Goal: Task Accomplishment & Management: Manage account settings

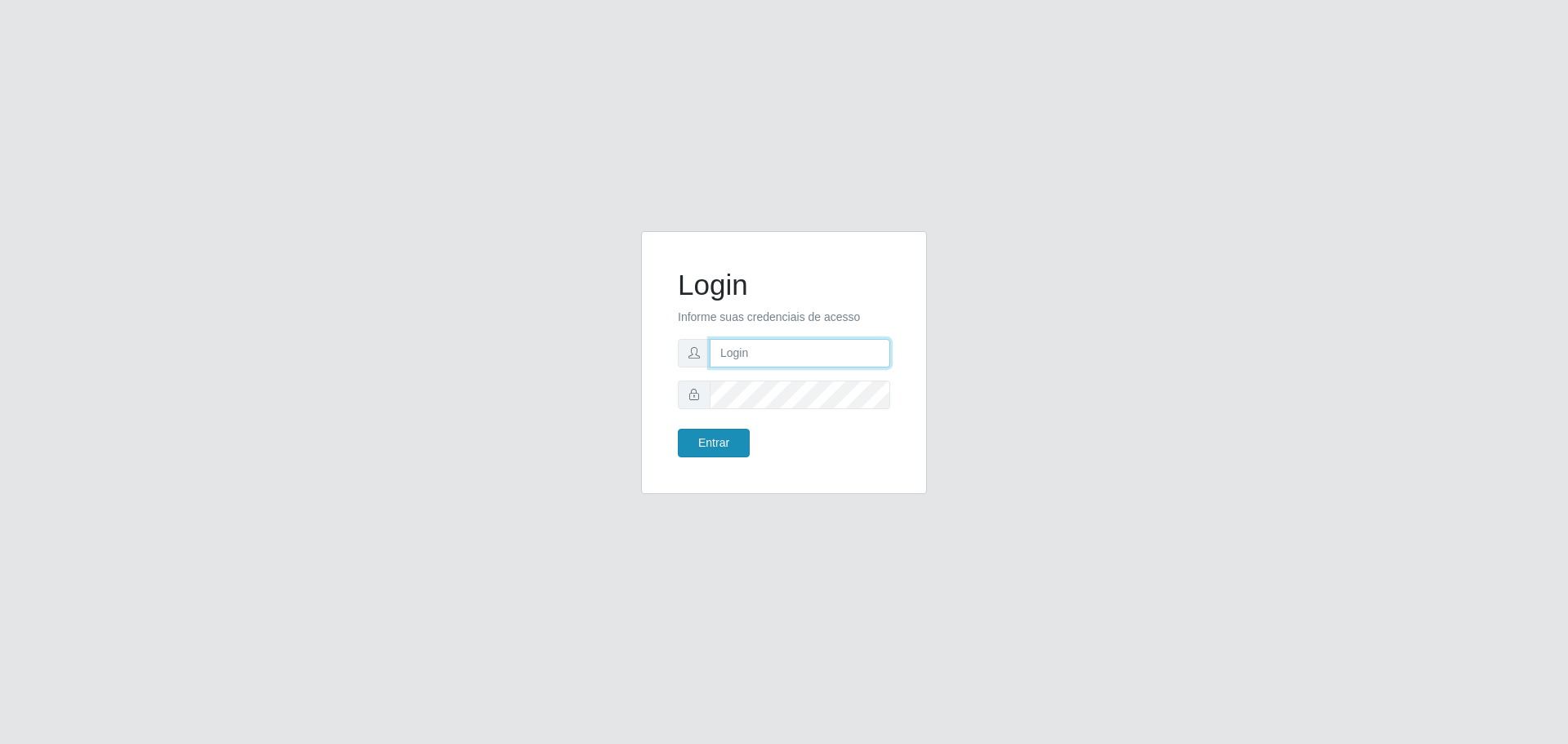
type input "[EMAIL_ADDRESS][DOMAIN_NAME]"
click at [734, 453] on button "Entrar" at bounding box center [713, 443] width 72 height 28
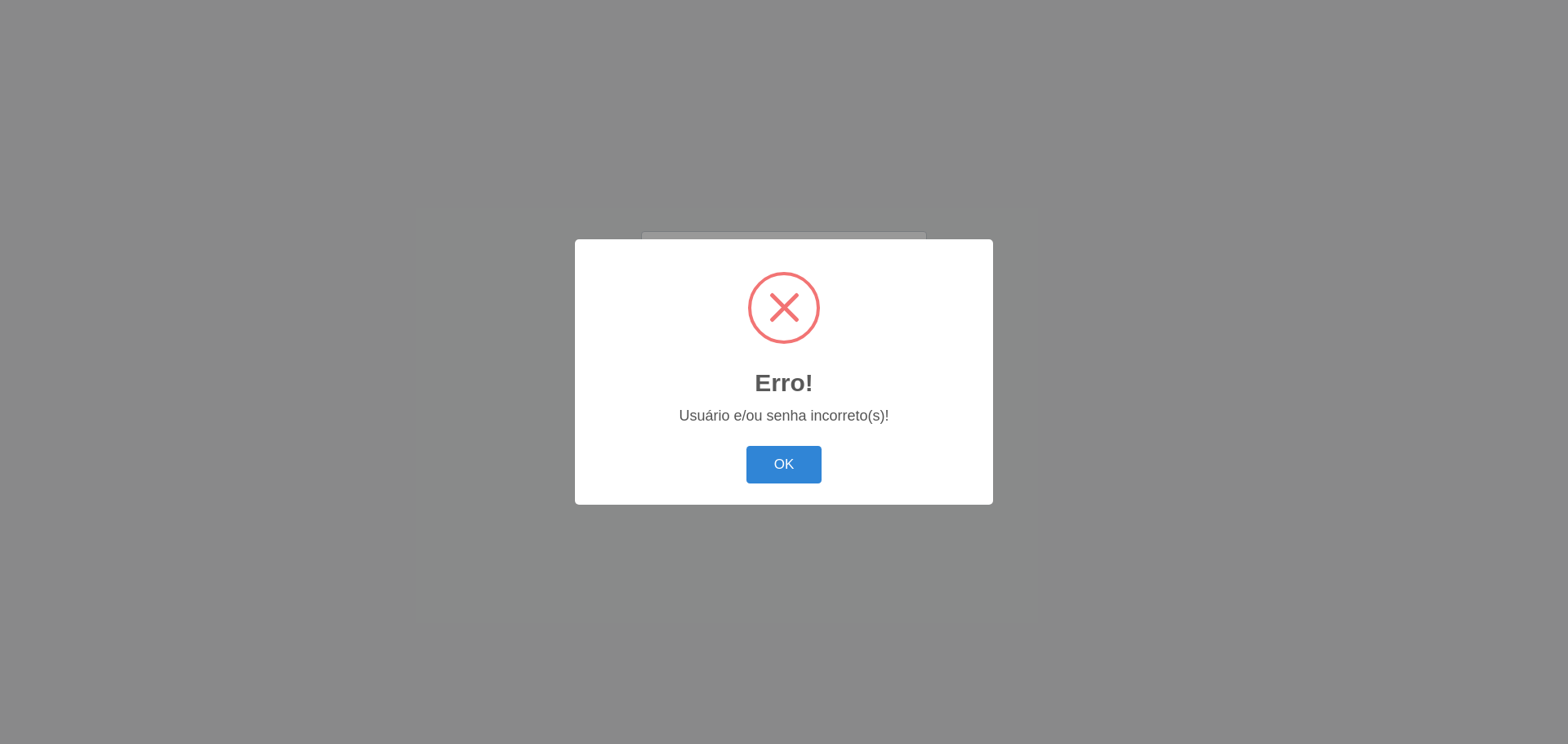
click at [776, 474] on button "OK" at bounding box center [784, 465] width 76 height 38
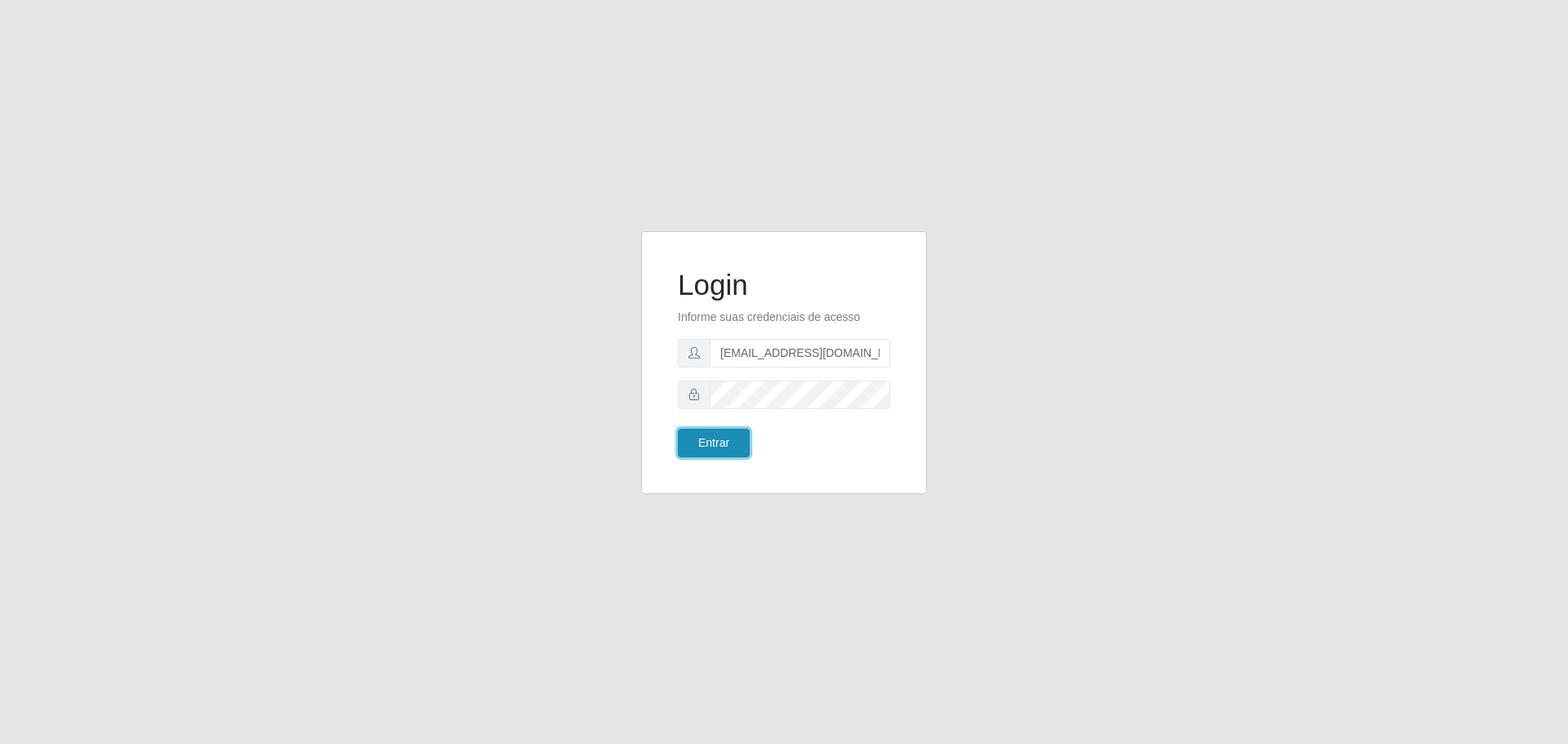
click at [706, 447] on button "Entrar" at bounding box center [713, 443] width 72 height 28
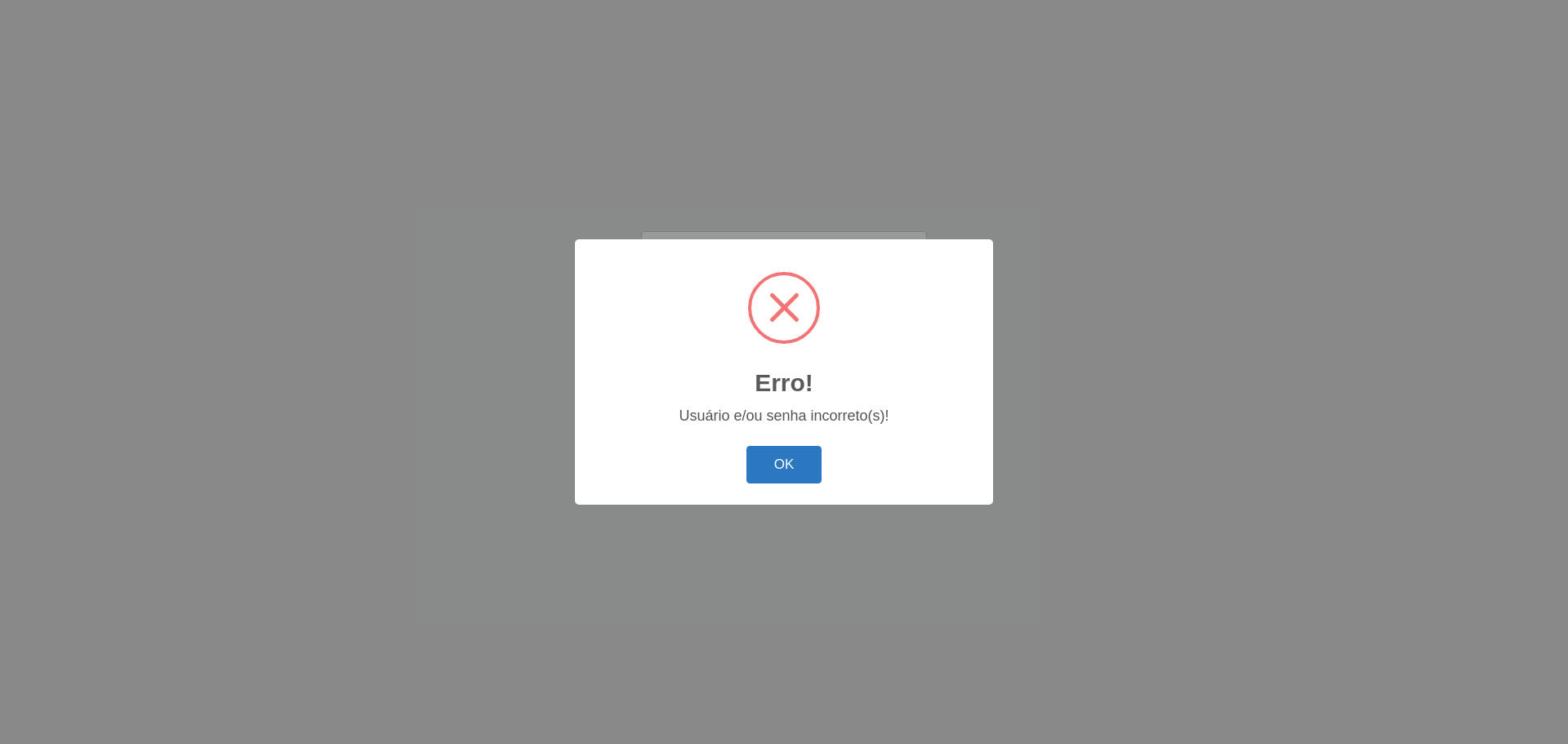
click at [798, 474] on button "OK" at bounding box center [784, 465] width 76 height 38
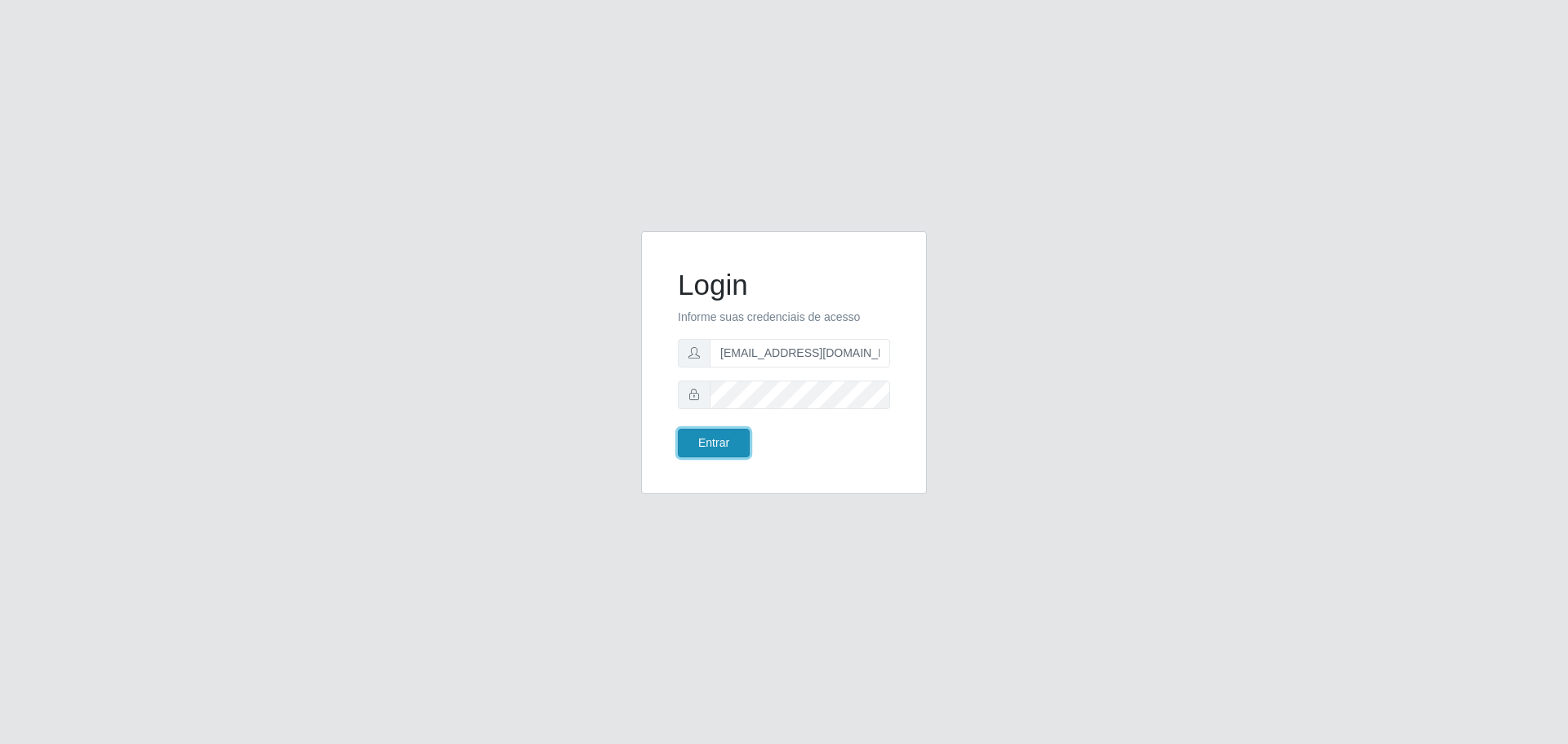
click at [718, 441] on button "Entrar" at bounding box center [713, 443] width 72 height 28
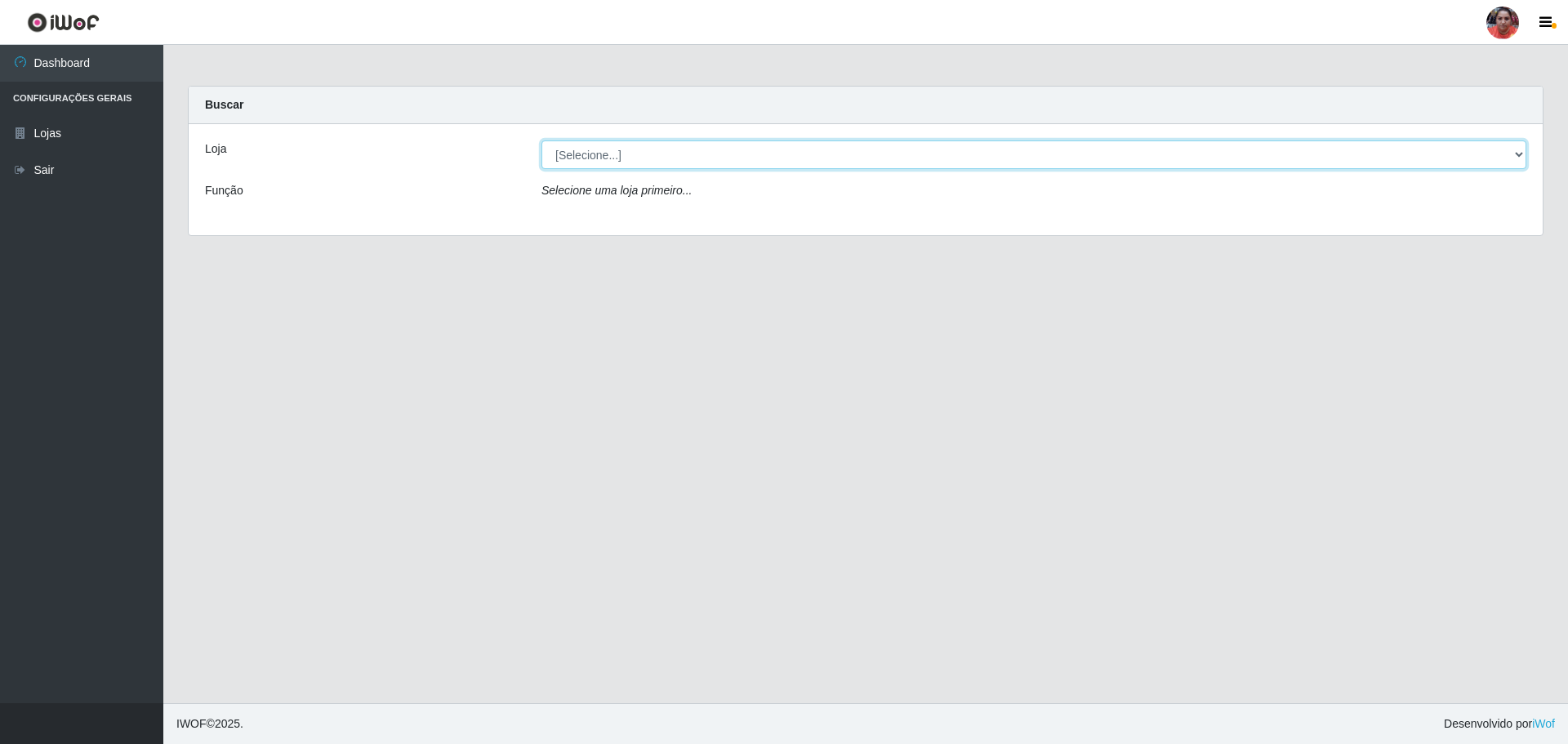
click at [1515, 158] on select "[Selecione...] Mar Vermelho - Loja 05" at bounding box center [1034, 154] width 985 height 28
select select "252"
click at [541, 140] on select "[Selecione...] Mar Vermelho - Loja 05" at bounding box center [1034, 154] width 985 height 28
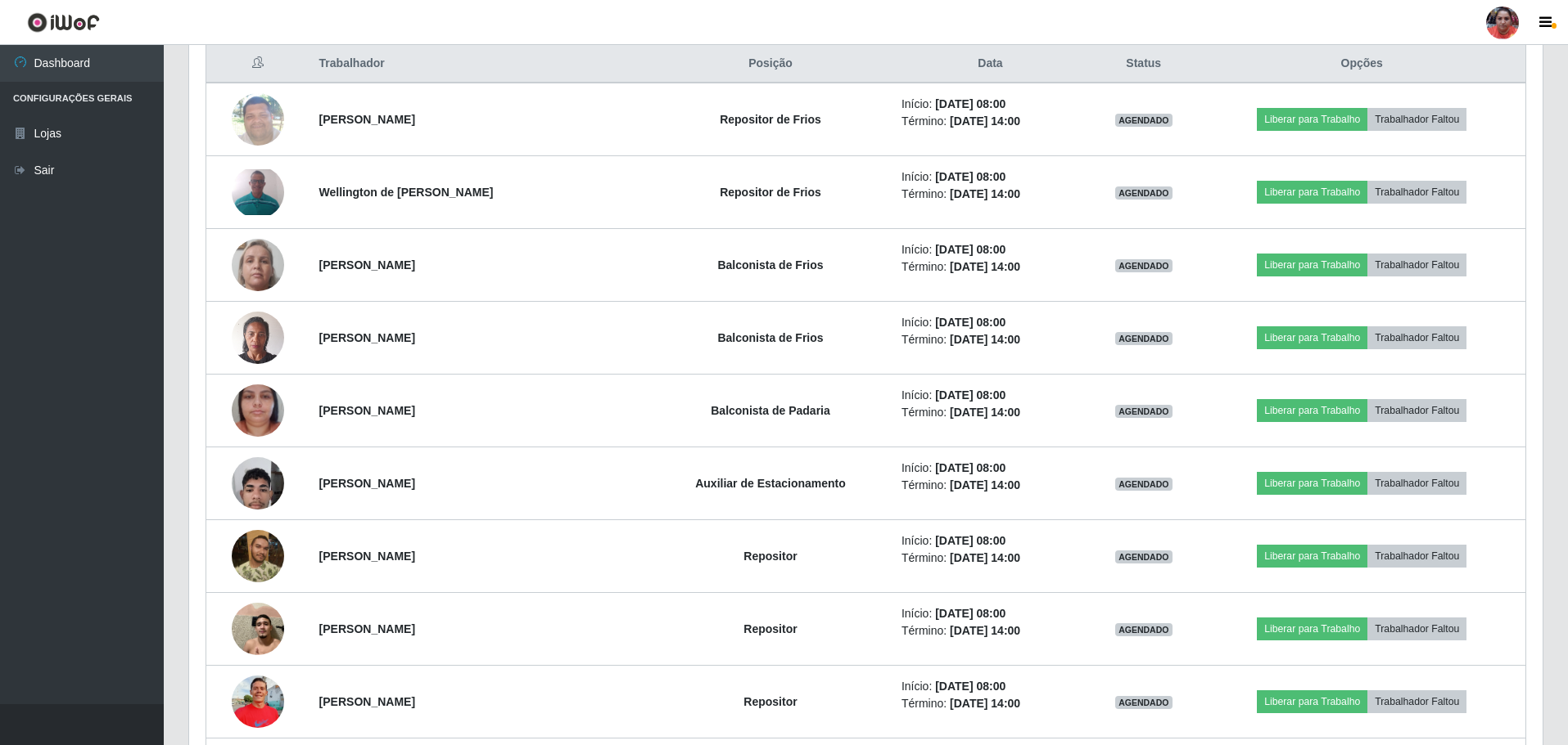
scroll to position [613, 0]
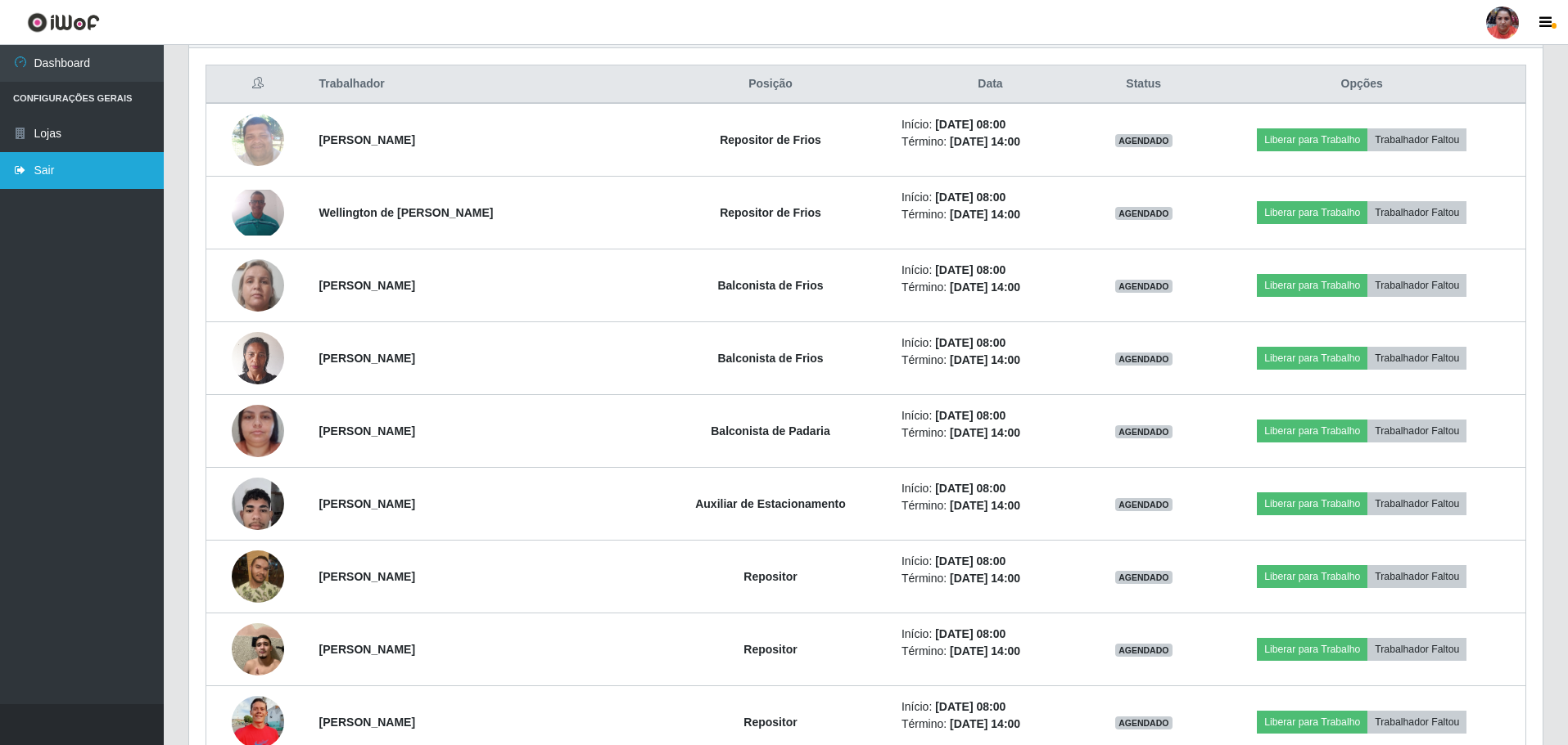
click at [98, 172] on link "Sair" at bounding box center [82, 170] width 164 height 36
